Goal: Information Seeking & Learning: Learn about a topic

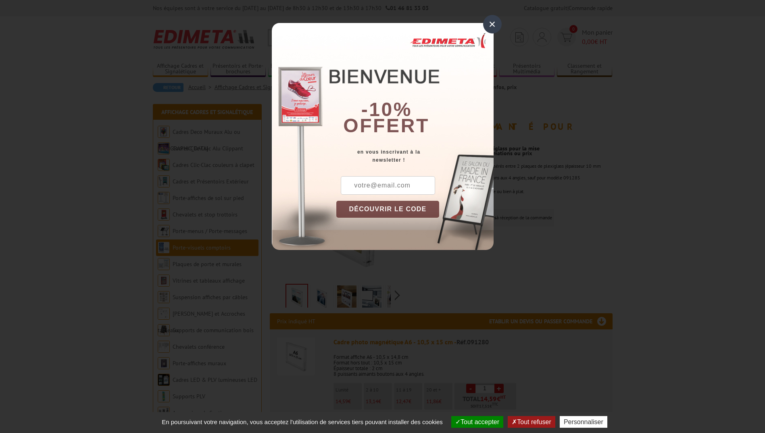
click at [478, 27] on div "× -10% offert en vous inscrivant à la newsletter ! DÉCOUVRIR LE CODE Copier le …" at bounding box center [383, 136] width 222 height 227
click at [489, 24] on div "×" at bounding box center [492, 24] width 19 height 19
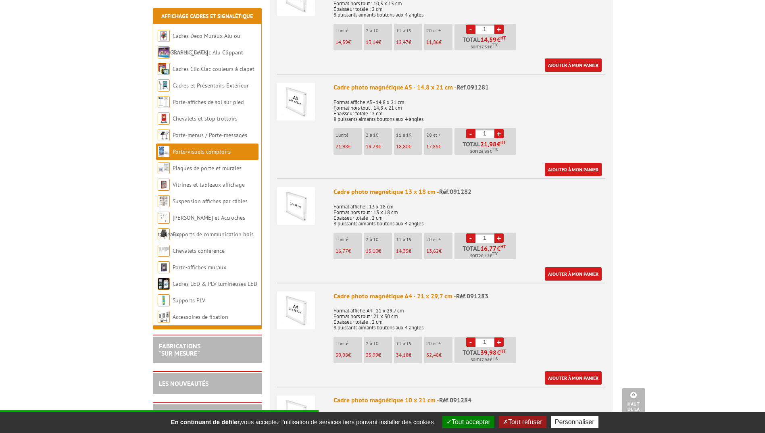
scroll to position [403, 0]
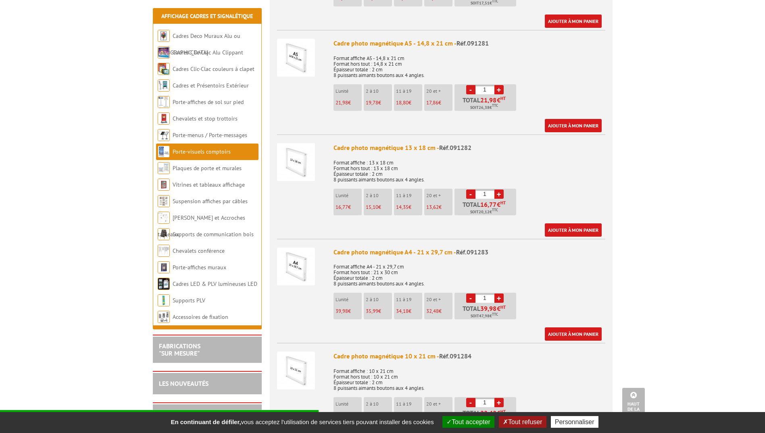
click at [309, 258] on img at bounding box center [296, 266] width 38 height 38
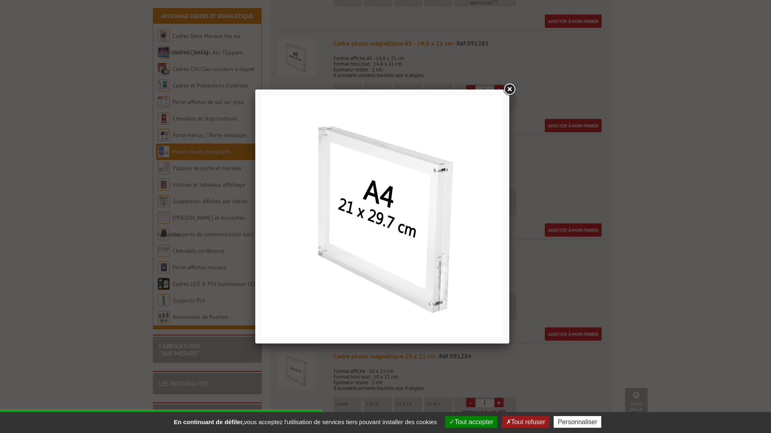
click at [510, 91] on link at bounding box center [509, 89] width 15 height 15
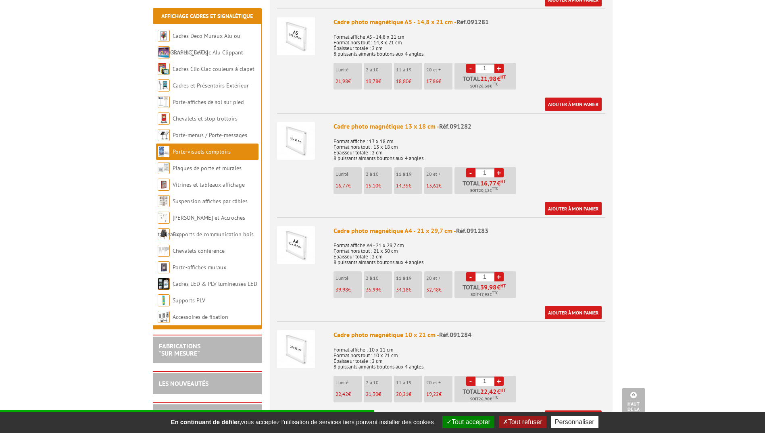
scroll to position [484, 0]
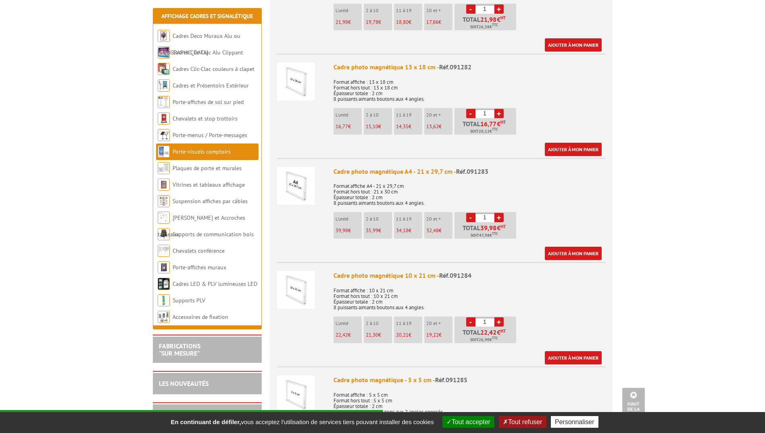
click at [502, 213] on link "+" at bounding box center [498, 217] width 9 height 9
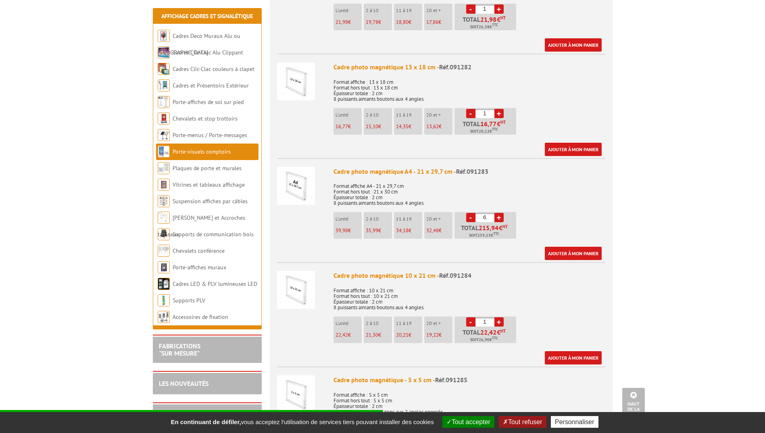
click at [502, 213] on link "+" at bounding box center [498, 217] width 9 height 9
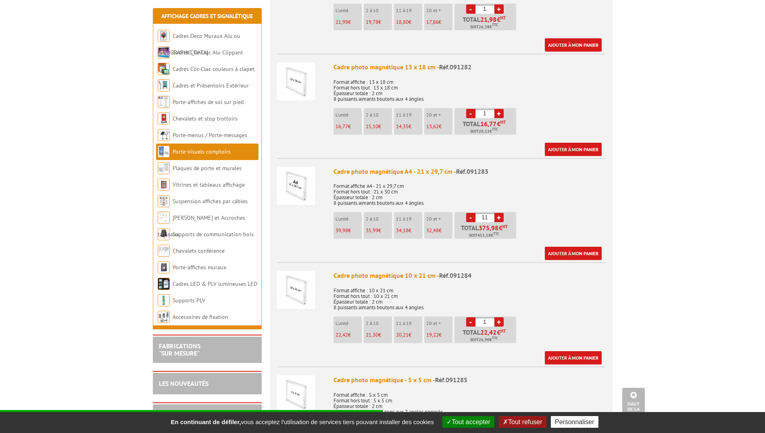
click at [502, 213] on link "+" at bounding box center [498, 217] width 9 height 9
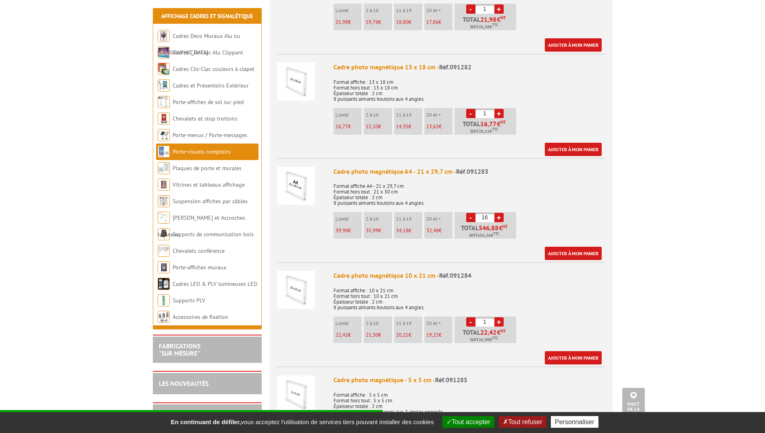
click at [502, 213] on link "+" at bounding box center [498, 217] width 9 height 9
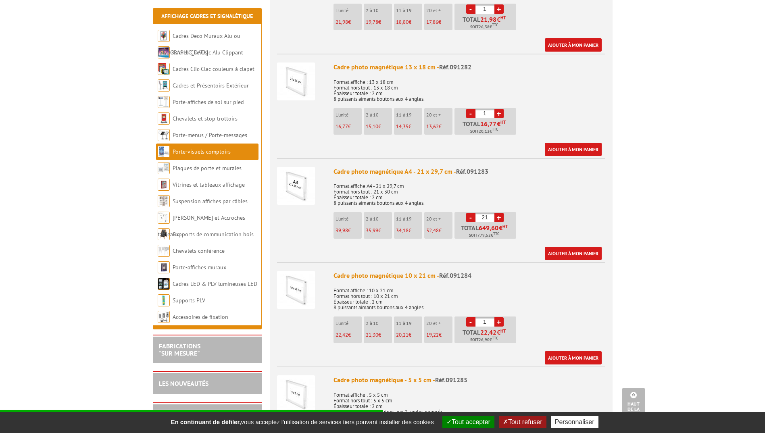
click at [502, 213] on link "+" at bounding box center [498, 217] width 9 height 9
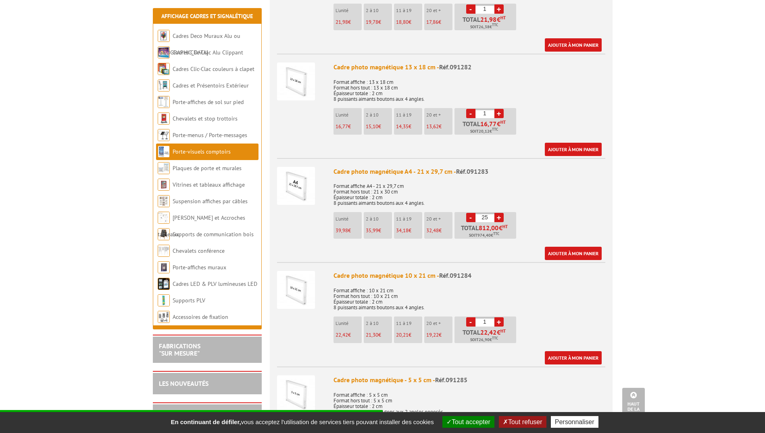
type input "26"
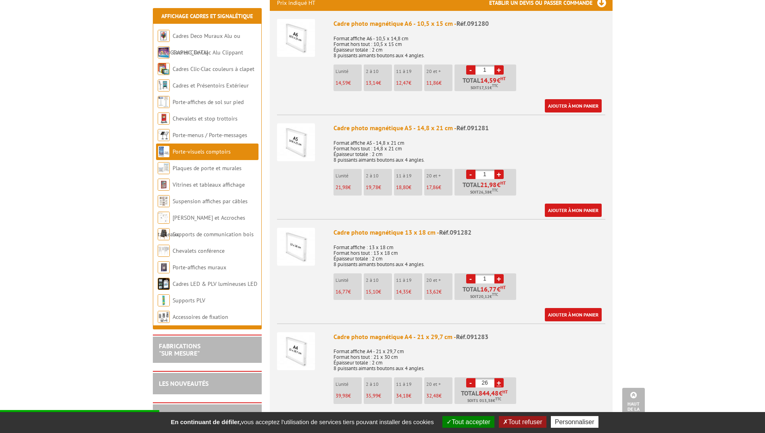
scroll to position [202, 0]
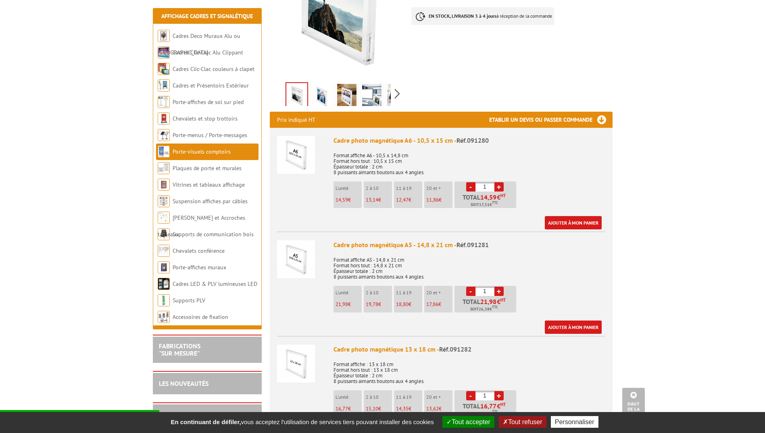
click at [501, 182] on link "+" at bounding box center [498, 186] width 9 height 9
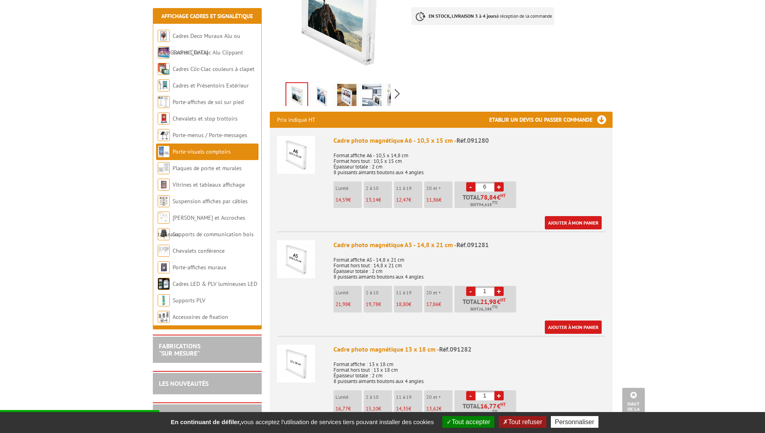
click at [501, 182] on link "+" at bounding box center [498, 186] width 9 height 9
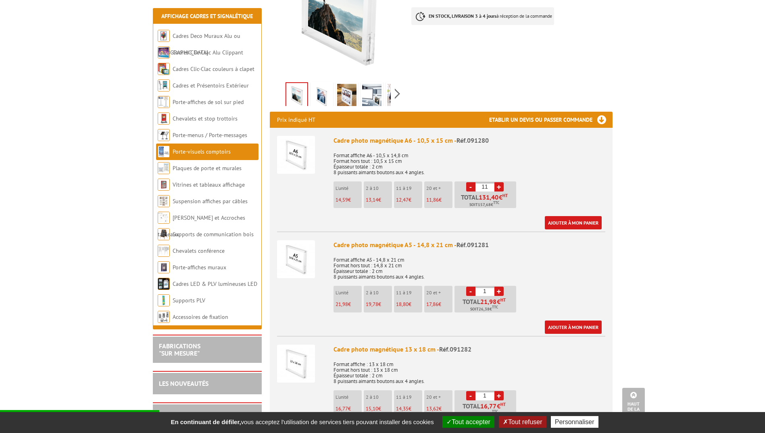
click at [501, 182] on link "+" at bounding box center [498, 186] width 9 height 9
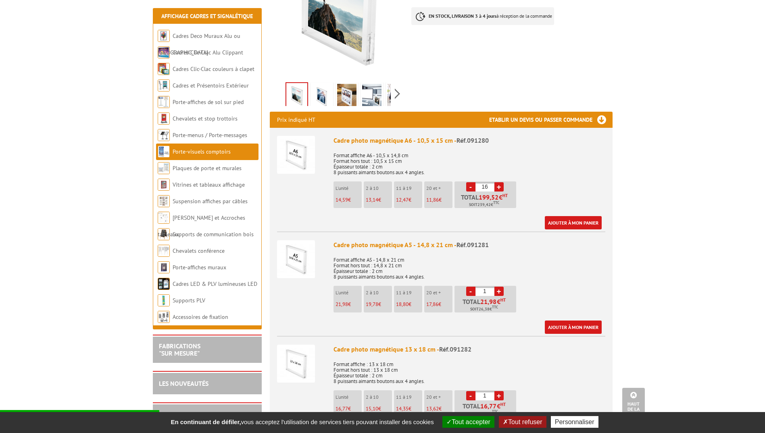
click at [501, 182] on link "+" at bounding box center [498, 186] width 9 height 9
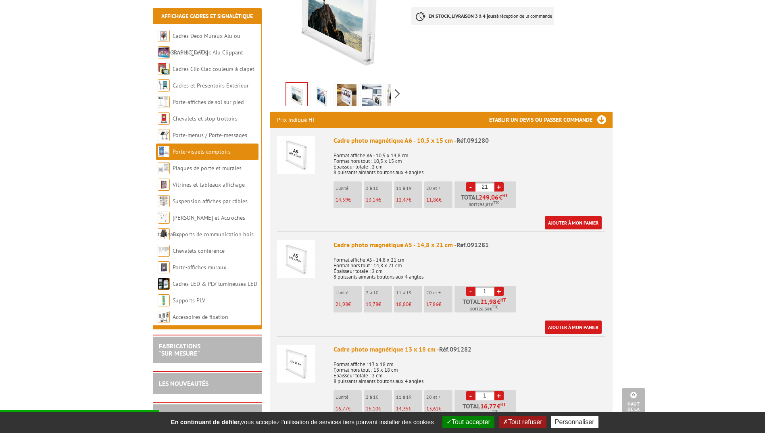
click at [501, 182] on link "+" at bounding box center [498, 186] width 9 height 9
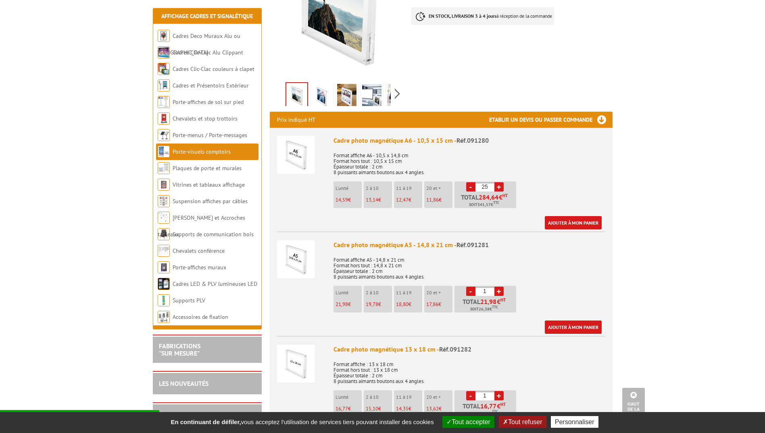
type input "26"
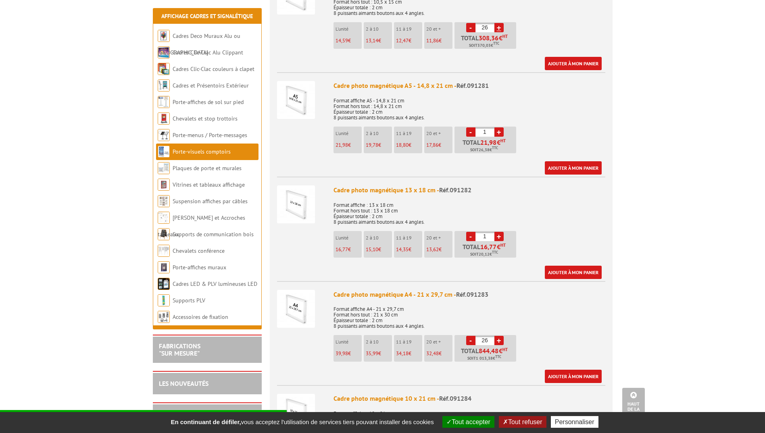
scroll to position [363, 0]
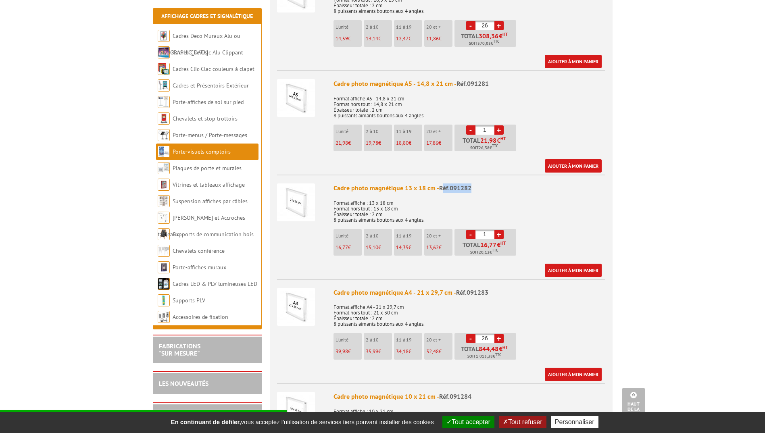
drag, startPoint x: 441, startPoint y: 181, endPoint x: 495, endPoint y: 182, distance: 53.6
click at [495, 183] on div "Cadre photo magnétique 13 x 18 cm - Réf.091282" at bounding box center [469, 187] width 272 height 9
drag, startPoint x: 495, startPoint y: 182, endPoint x: 471, endPoint y: 175, distance: 24.7
click at [471, 183] on div "Cadre photo magnétique 13 x 18 cm - Réf.091282" at bounding box center [469, 187] width 272 height 9
drag, startPoint x: 471, startPoint y: 175, endPoint x: 424, endPoint y: 178, distance: 47.6
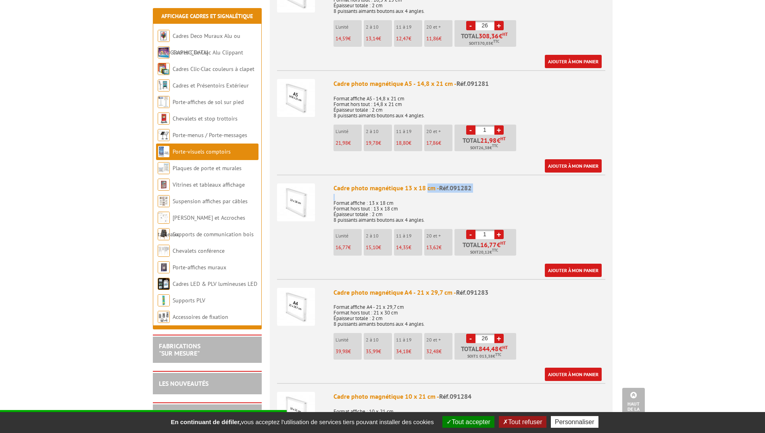
click at [424, 183] on div "Cadre photo magnétique 13 x 18 cm - Réf.091282" at bounding box center [469, 187] width 272 height 9
drag, startPoint x: 424, startPoint y: 178, endPoint x: 535, endPoint y: 182, distance: 111.7
click at [535, 183] on div "Cadre photo magnétique 13 x 18 cm - Réf.091282" at bounding box center [469, 187] width 272 height 9
drag, startPoint x: 535, startPoint y: 182, endPoint x: 456, endPoint y: 178, distance: 79.5
click at [456, 184] on span "Réf.091282" at bounding box center [455, 188] width 32 height 8
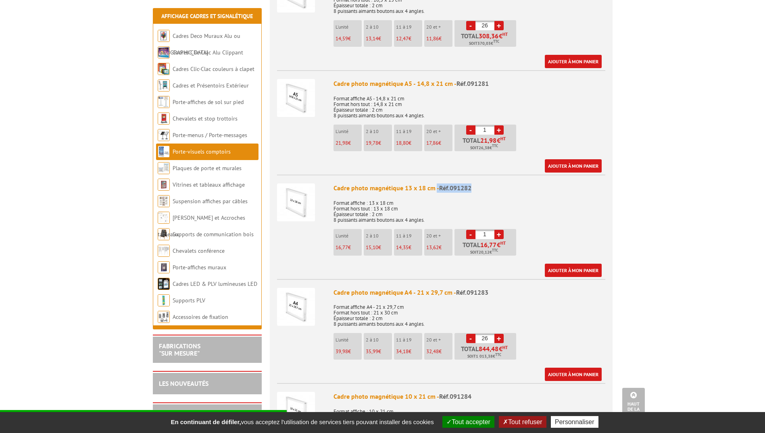
drag, startPoint x: 434, startPoint y: 178, endPoint x: 485, endPoint y: 179, distance: 50.4
click at [485, 183] on div "Cadre photo magnétique 13 x 18 cm - Réf.091282" at bounding box center [469, 187] width 272 height 9
drag, startPoint x: 485, startPoint y: 179, endPoint x: 468, endPoint y: 182, distance: 16.7
click at [469, 184] on span "Réf.091282" at bounding box center [455, 188] width 32 height 8
drag, startPoint x: 418, startPoint y: 283, endPoint x: 451, endPoint y: 282, distance: 33.5
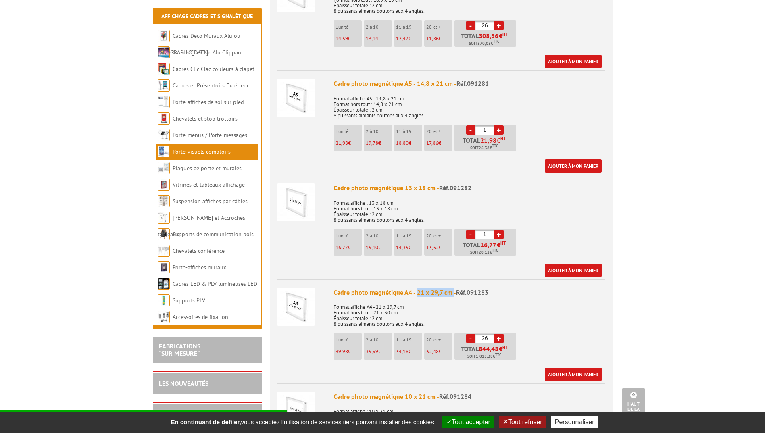
click at [451, 288] on div "Cadre photo magnétique A4 - 21 x 29,7 cm - Réf.091283" at bounding box center [469, 292] width 272 height 9
drag, startPoint x: 451, startPoint y: 282, endPoint x: 497, endPoint y: 283, distance: 45.9
click at [497, 288] on div "Cadre photo magnétique A4 - 21 x 29,7 cm - Réf.091283" at bounding box center [469, 292] width 272 height 9
drag, startPoint x: 497, startPoint y: 283, endPoint x: 480, endPoint y: 280, distance: 17.6
click at [480, 288] on span "Réf.091283" at bounding box center [472, 292] width 32 height 8
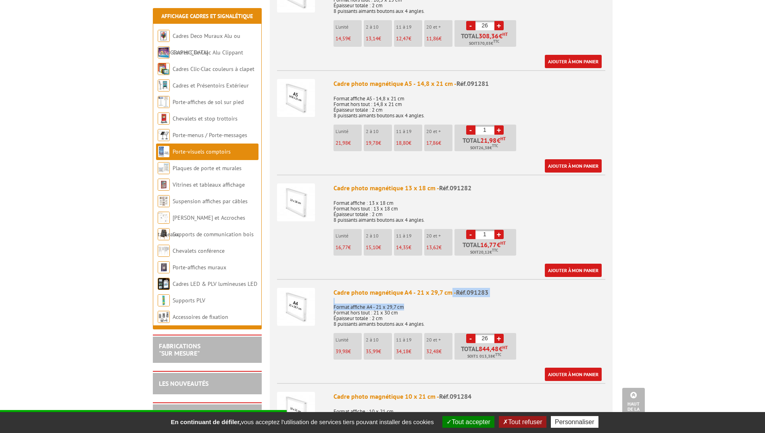
drag, startPoint x: 449, startPoint y: 280, endPoint x: 476, endPoint y: 297, distance: 32.1
click at [476, 297] on div "Cadre photo magnétique A4 - 21 x 29,7 cm - Réf.091283 Format affiche A4 - 21 x …" at bounding box center [469, 335] width 272 height 94
drag, startPoint x: 476, startPoint y: 297, endPoint x: 447, endPoint y: 280, distance: 34.3
click at [447, 288] on div "Cadre photo magnétique A4 - 21 x 29,7 cm - Réf.091283" at bounding box center [469, 292] width 272 height 9
drag, startPoint x: 450, startPoint y: 282, endPoint x: 493, endPoint y: 281, distance: 42.7
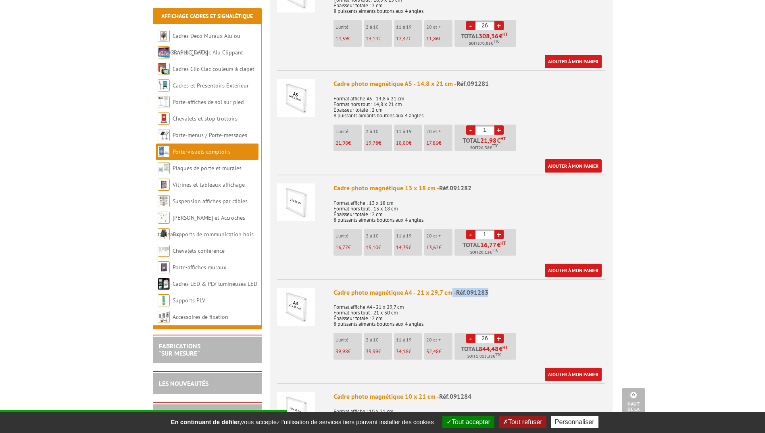
click at [493, 288] on div "Cadre photo magnétique A4 - 21 x 29,7 cm - Réf.091283" at bounding box center [469, 292] width 272 height 9
drag, startPoint x: 493, startPoint y: 281, endPoint x: 465, endPoint y: 281, distance: 28.2
click at [473, 288] on span "Réf.091283" at bounding box center [472, 292] width 32 height 8
click at [457, 299] on p "Format affiche A4 - 21 x 29,7 cm Format hors tout : 21 x 30 cm Épaisseur totale…" at bounding box center [469, 313] width 272 height 28
drag, startPoint x: 336, startPoint y: 177, endPoint x: 464, endPoint y: 177, distance: 128.6
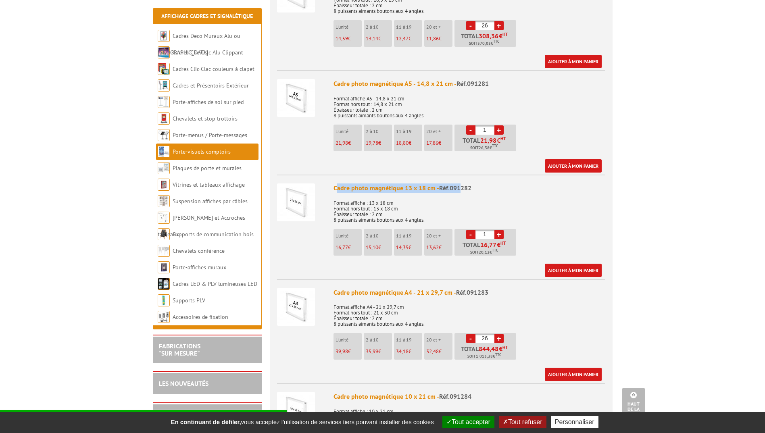
click at [464, 183] on div "Cadre photo magnétique 13 x 18 cm - Réf.091282" at bounding box center [469, 187] width 272 height 9
drag, startPoint x: 464, startPoint y: 177, endPoint x: 333, endPoint y: 179, distance: 131.0
click at [333, 183] on div "Cadre photo magnétique 13 x 18 cm - Réf.091282" at bounding box center [469, 187] width 272 height 9
click at [332, 179] on li "Cadre photo magnétique 13 x 18 cm - Réf.091282 Format affiche : 13 x 18 cm Form…" at bounding box center [441, 226] width 328 height 102
drag, startPoint x: 418, startPoint y: 178, endPoint x: 495, endPoint y: 175, distance: 76.2
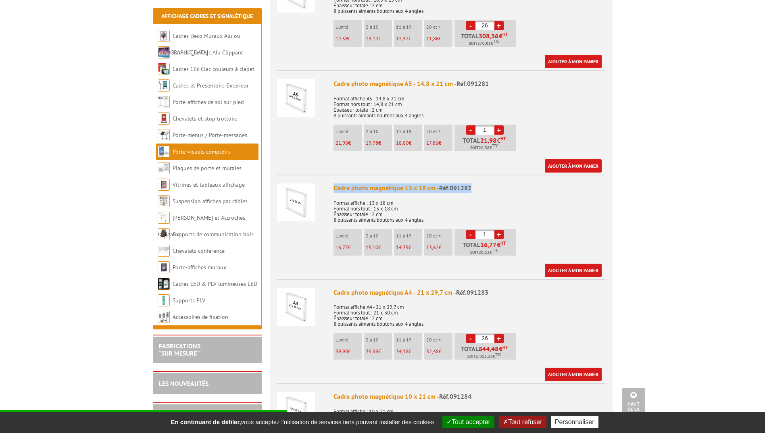
click at [495, 175] on li "Cadre photo magnétique 13 x 18 cm - Réf.091282 Format affiche : 13 x 18 cm Form…" at bounding box center [441, 226] width 328 height 102
drag, startPoint x: 495, startPoint y: 175, endPoint x: 473, endPoint y: 175, distance: 21.8
click at [473, 183] on div "Cadre photo magnétique 13 x 18 cm - Réf.091282" at bounding box center [469, 187] width 272 height 9
drag, startPoint x: 471, startPoint y: 177, endPoint x: 315, endPoint y: 171, distance: 156.5
click at [315, 175] on li "Cadre photo magnétique 13 x 18 cm - Réf.091282 Format affiche : 13 x 18 cm Form…" at bounding box center [441, 226] width 328 height 102
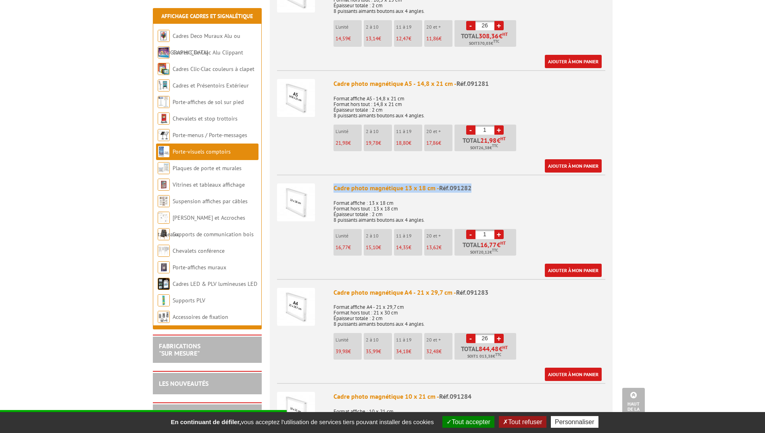
drag, startPoint x: 315, startPoint y: 171, endPoint x: 330, endPoint y: 177, distance: 16.5
click at [330, 177] on li "Cadre photo magnétique 13 x 18 cm - Réf.091282 Format affiche : 13 x 18 cm Form…" at bounding box center [441, 226] width 328 height 102
drag, startPoint x: 336, startPoint y: 180, endPoint x: 466, endPoint y: 178, distance: 130.6
click at [466, 183] on div "Cadre photo magnétique 13 x 18 cm - Réf.091282" at bounding box center [469, 187] width 272 height 9
drag, startPoint x: 466, startPoint y: 178, endPoint x: 471, endPoint y: 178, distance: 4.4
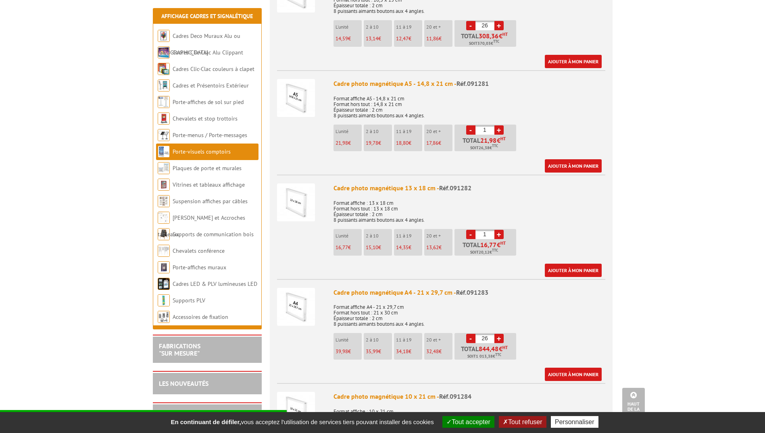
click at [471, 183] on div "Cadre photo magnétique 13 x 18 cm - Réf.091282" at bounding box center [469, 187] width 272 height 9
drag, startPoint x: 474, startPoint y: 181, endPoint x: 323, endPoint y: 178, distance: 151.2
click at [323, 178] on li "Cadre photo magnétique 13 x 18 cm - Réf.091282 Format affiche : 13 x 18 cm Form…" at bounding box center [441, 226] width 328 height 102
drag, startPoint x: 323, startPoint y: 178, endPoint x: 335, endPoint y: 177, distance: 12.1
click at [329, 177] on li "Cadre photo magnétique 13 x 18 cm - Réf.091282 Format affiche : 13 x 18 cm Form…" at bounding box center [441, 226] width 328 height 102
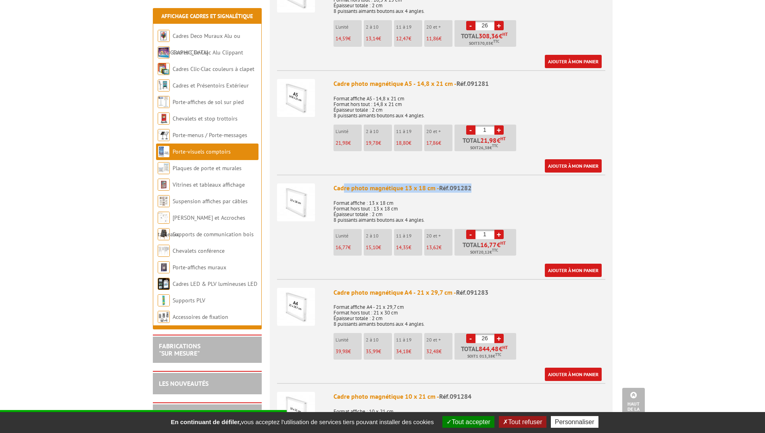
drag, startPoint x: 342, startPoint y: 178, endPoint x: 520, endPoint y: 178, distance: 177.7
click at [520, 183] on div "Cadre photo magnétique 13 x 18 cm - Réf.091282" at bounding box center [469, 187] width 272 height 9
click at [451, 184] on span "Réf.091282" at bounding box center [455, 188] width 32 height 8
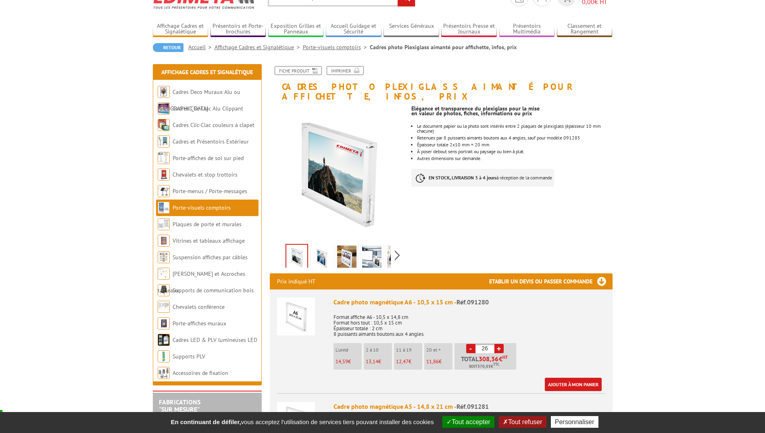
scroll to position [0, 0]
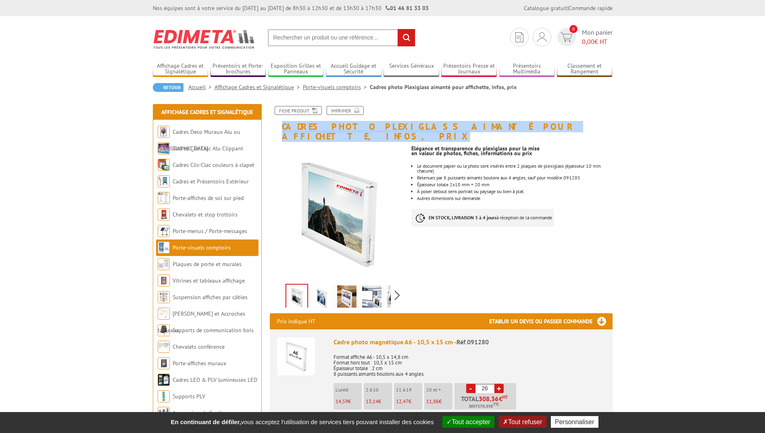
drag, startPoint x: 281, startPoint y: 125, endPoint x: 581, endPoint y: 129, distance: 299.5
click at [581, 129] on h1 "Cadres photo Plexiglass aimanté pour affichette, infos, prix" at bounding box center [441, 123] width 355 height 35
copy h1 "Cadres photo Plexiglass aimanté pour affichette, infos, prix"
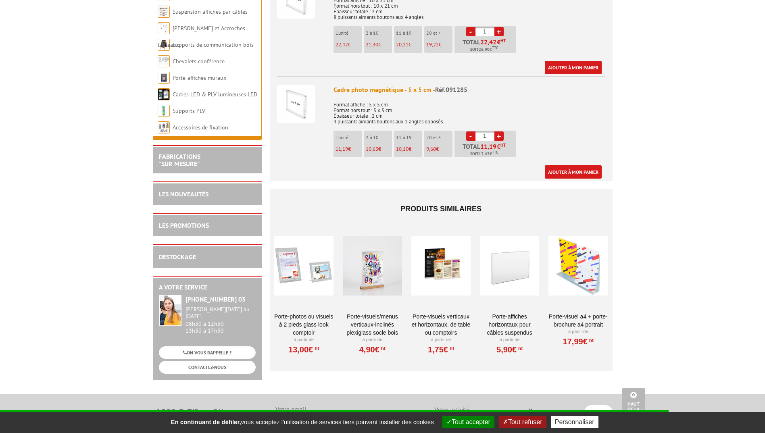
scroll to position [846, 0]
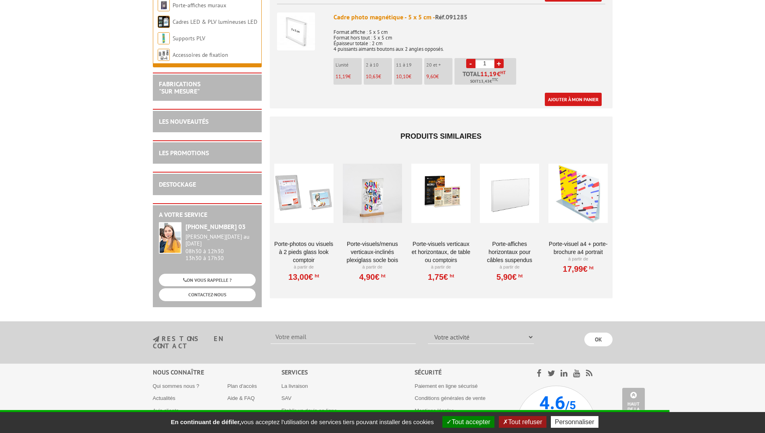
click at [519, 193] on div at bounding box center [509, 193] width 59 height 81
